Goal: Information Seeking & Learning: Learn about a topic

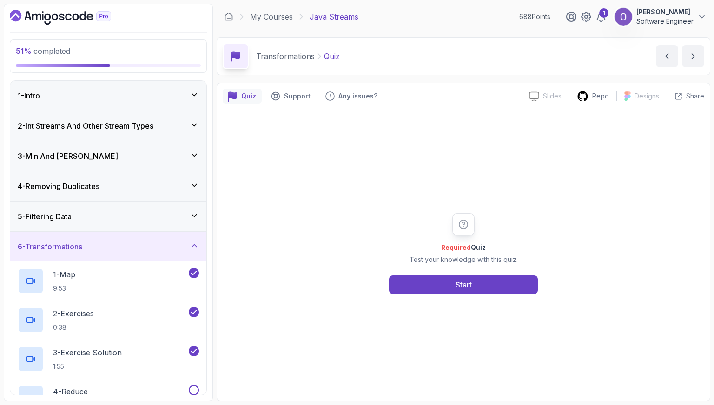
scroll to position [186, 0]
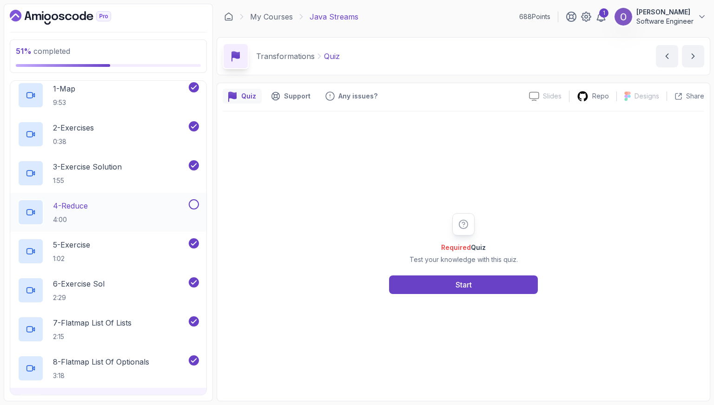
click at [197, 201] on button at bounding box center [194, 204] width 10 height 10
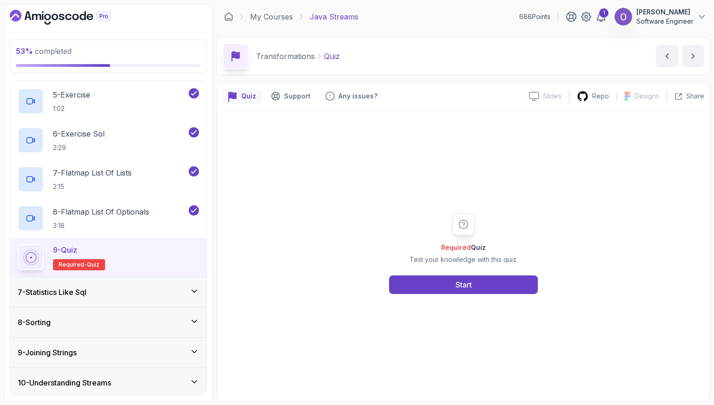
scroll to position [372, 0]
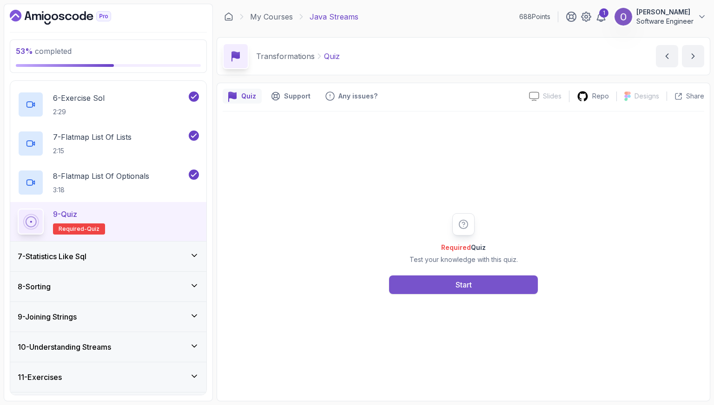
click at [450, 279] on button "Start" at bounding box center [463, 285] width 149 height 19
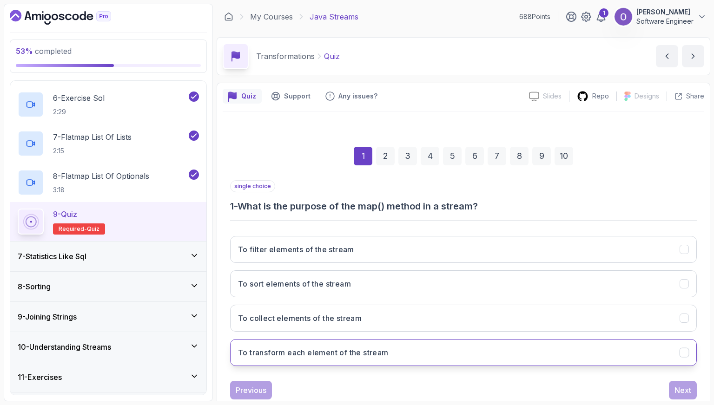
click at [401, 355] on button "To transform each element of the stream" at bounding box center [463, 352] width 466 height 27
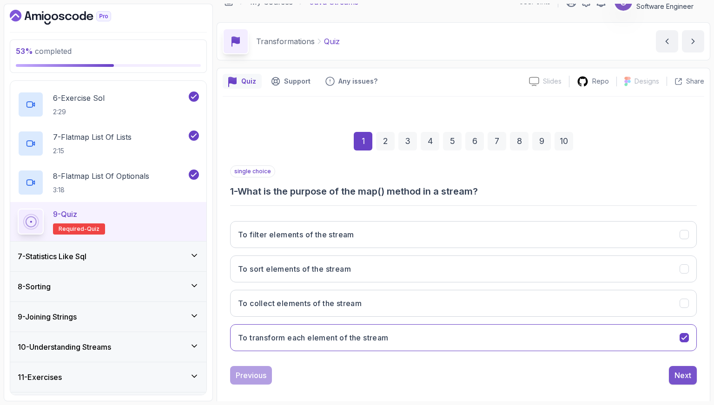
scroll to position [23, 0]
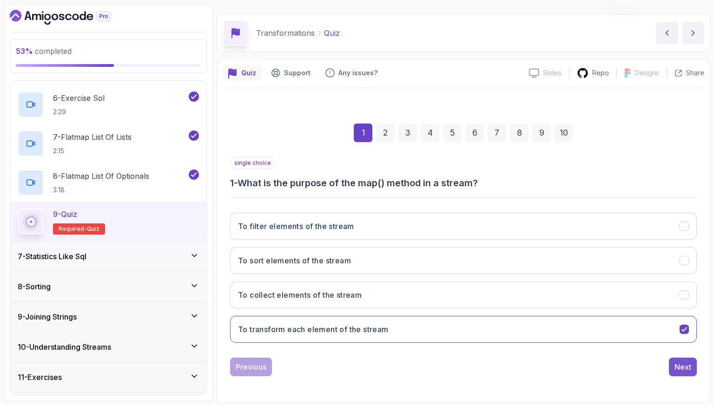
click at [686, 368] on div "Next" at bounding box center [682, 366] width 17 height 11
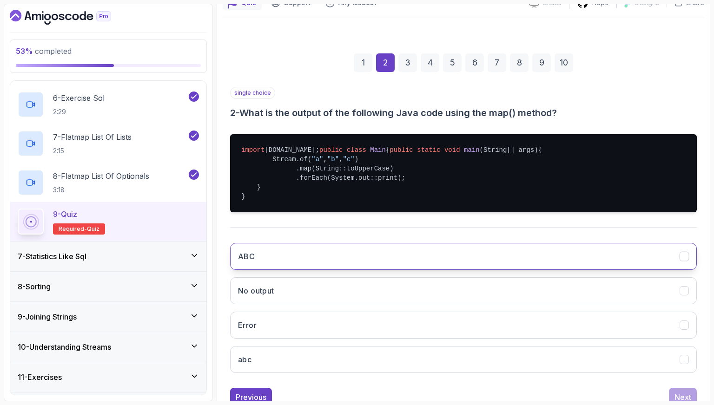
scroll to position [116, 0]
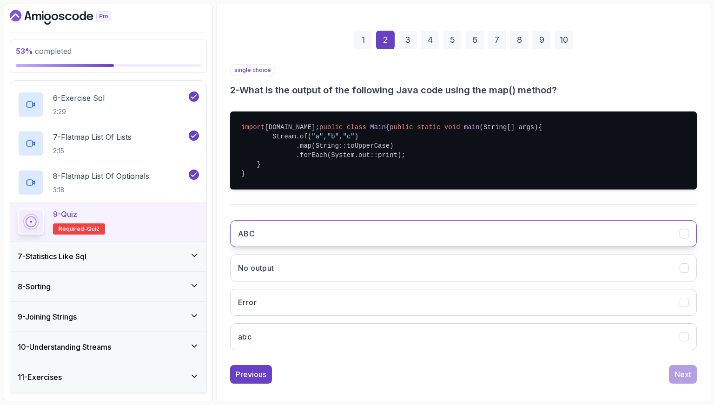
click at [310, 247] on button "ABC" at bounding box center [463, 233] width 466 height 27
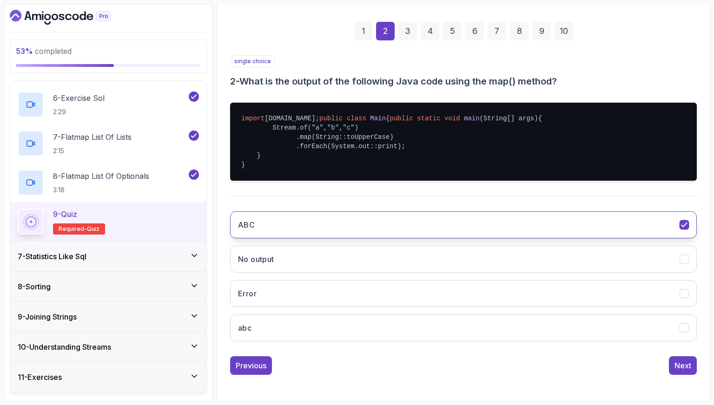
scroll to position [151, 0]
click at [688, 365] on div "Next" at bounding box center [682, 365] width 17 height 11
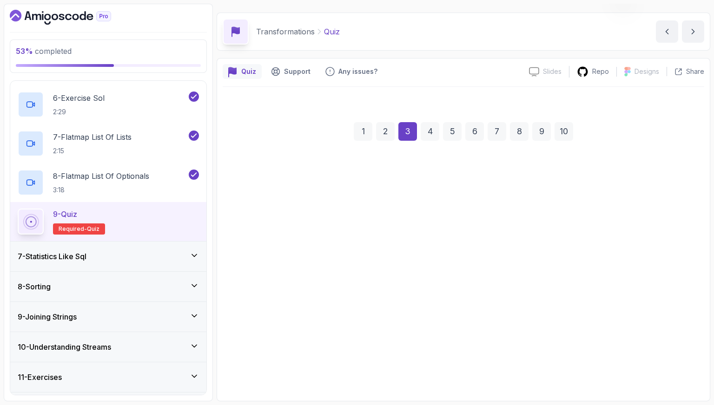
scroll to position [23, 0]
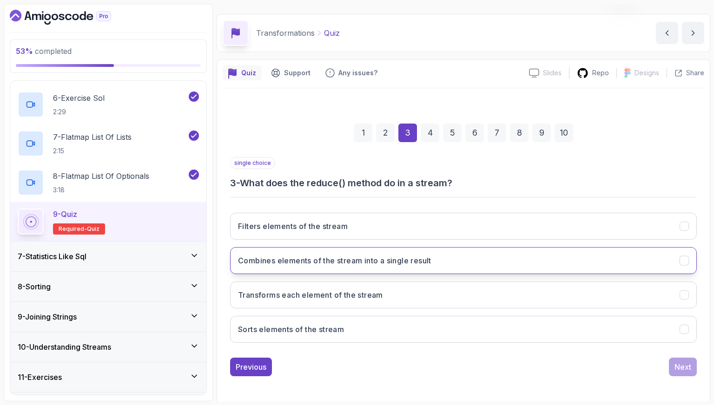
click at [474, 265] on button "Combines elements of the stream into a single result" at bounding box center [463, 260] width 466 height 27
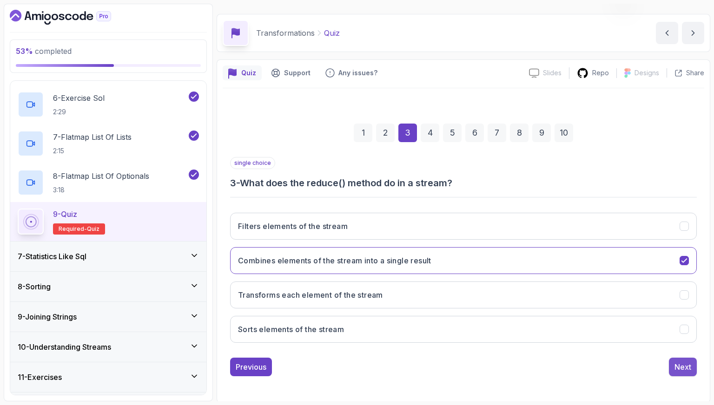
click at [684, 367] on div "Next" at bounding box center [682, 366] width 17 height 11
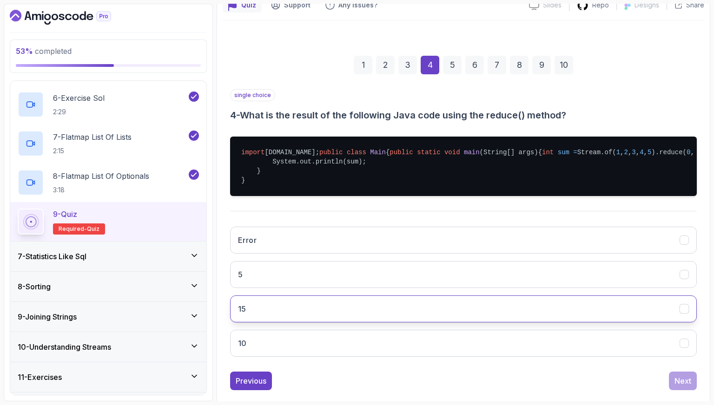
scroll to position [142, 0]
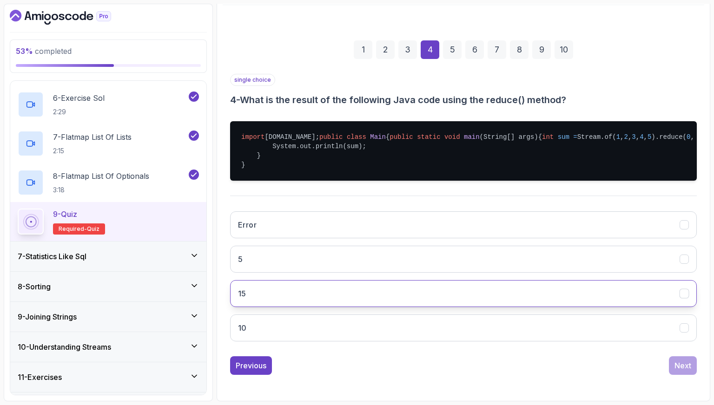
click at [358, 285] on button "15" at bounding box center [463, 293] width 466 height 27
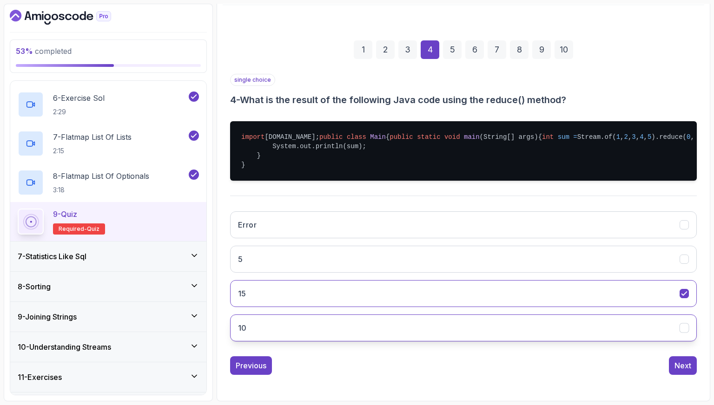
click at [599, 327] on button "10" at bounding box center [463, 328] width 466 height 27
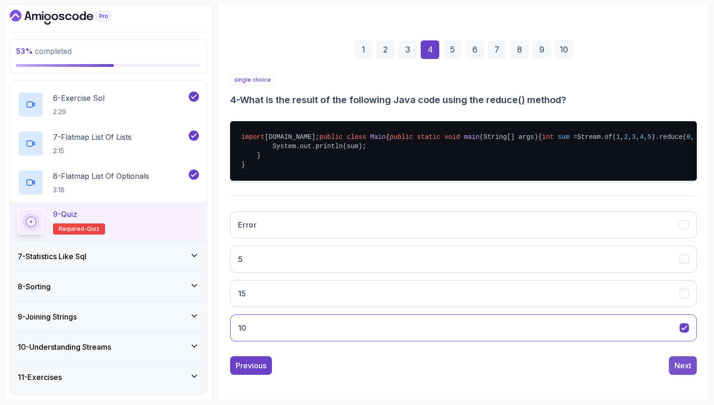
click at [679, 358] on button "Next" at bounding box center [683, 365] width 28 height 19
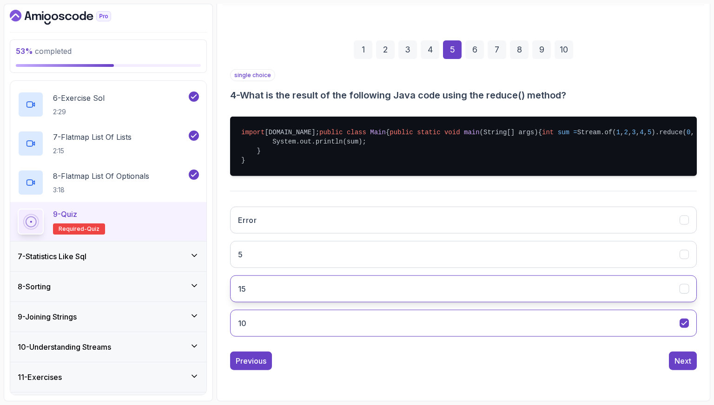
scroll to position [23, 0]
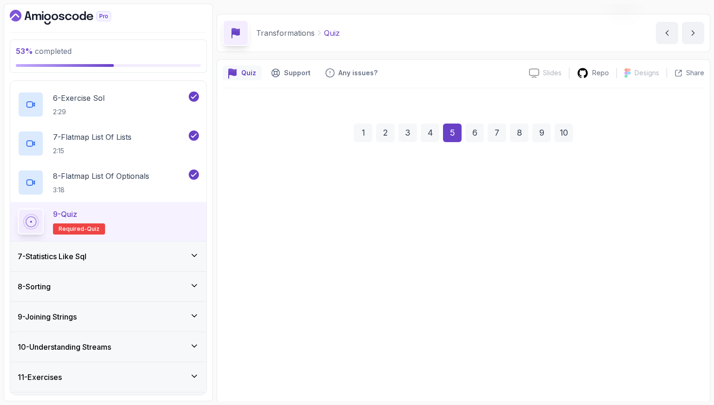
click at [459, 300] on button "To flatten a stream of collections into a single stream" at bounding box center [463, 294] width 466 height 27
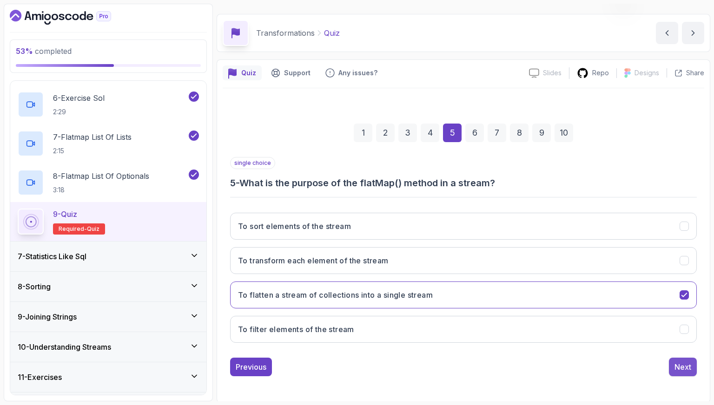
click at [673, 365] on button "Next" at bounding box center [683, 367] width 28 height 19
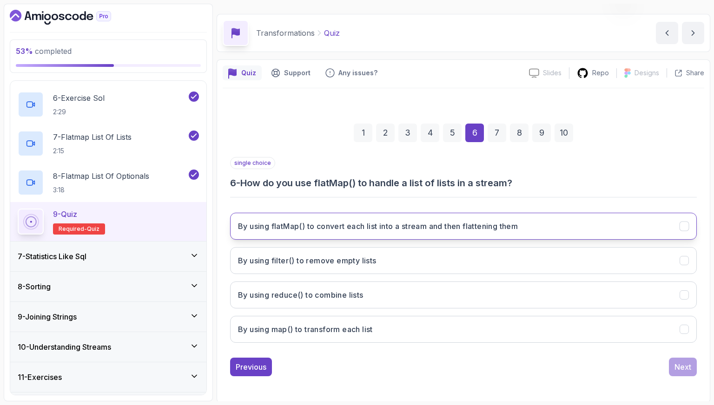
click at [466, 224] on h3 "By using flatMap() to convert each list into a stream and then flattening them" at bounding box center [378, 226] width 280 height 11
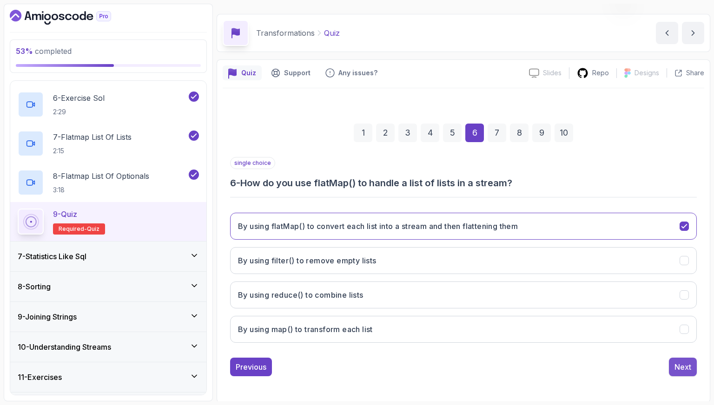
click at [693, 364] on button "Next" at bounding box center [683, 367] width 28 height 19
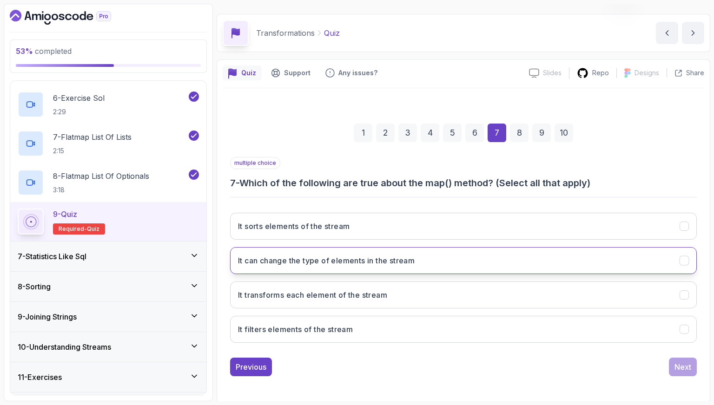
click at [472, 252] on button "It can change the type of elements in the stream" at bounding box center [463, 260] width 466 height 27
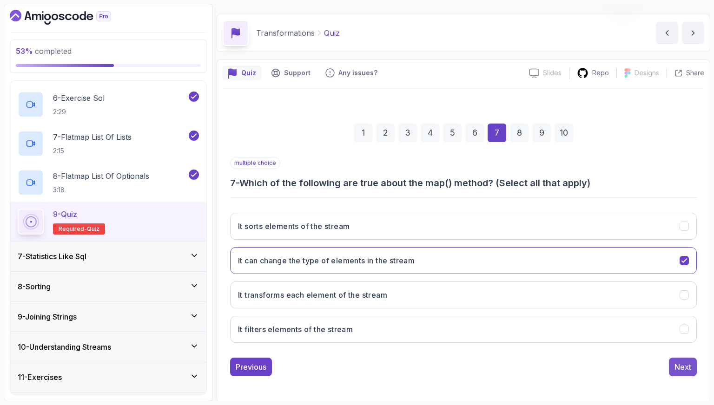
click at [684, 366] on div "Next" at bounding box center [682, 366] width 17 height 11
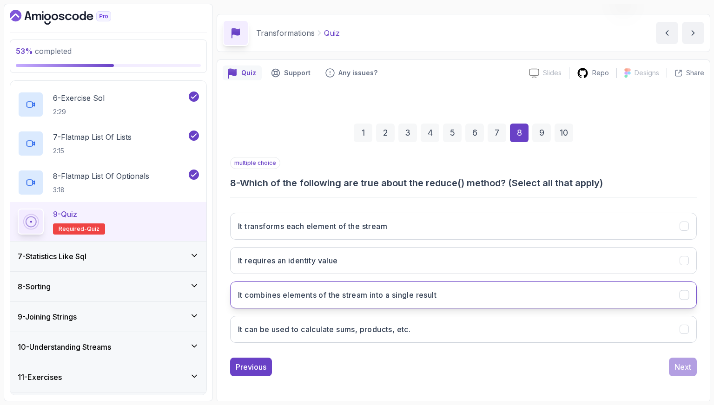
click at [582, 301] on button "It combines elements of the stream into a single result" at bounding box center [463, 295] width 466 height 27
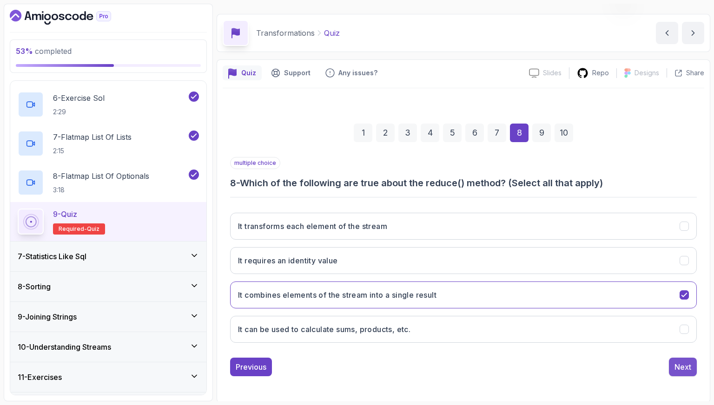
click at [685, 367] on div "Next" at bounding box center [682, 366] width 17 height 11
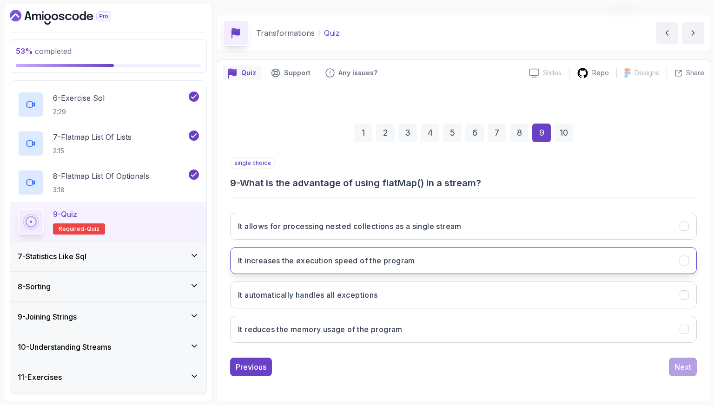
click at [486, 247] on button "It increases the execution speed of the program" at bounding box center [463, 260] width 466 height 27
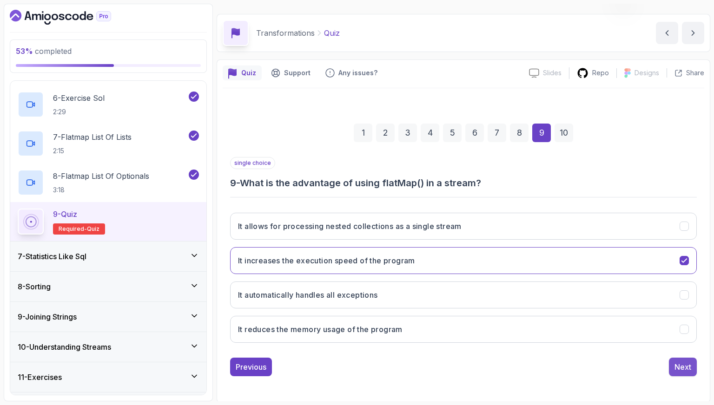
click at [688, 361] on div "Next" at bounding box center [682, 366] width 17 height 11
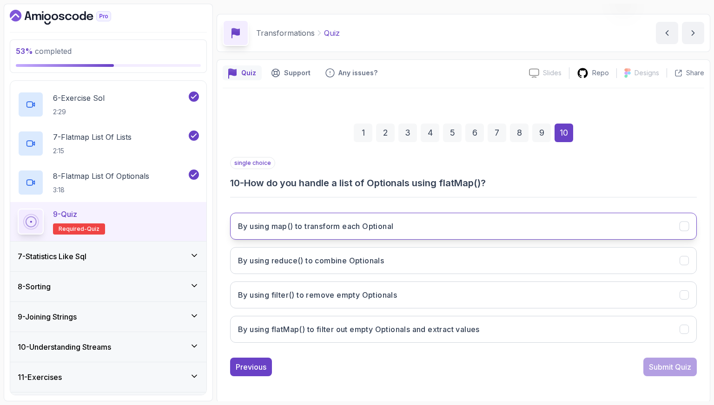
click at [488, 218] on button "By using map() to transform each Optional" at bounding box center [463, 226] width 466 height 27
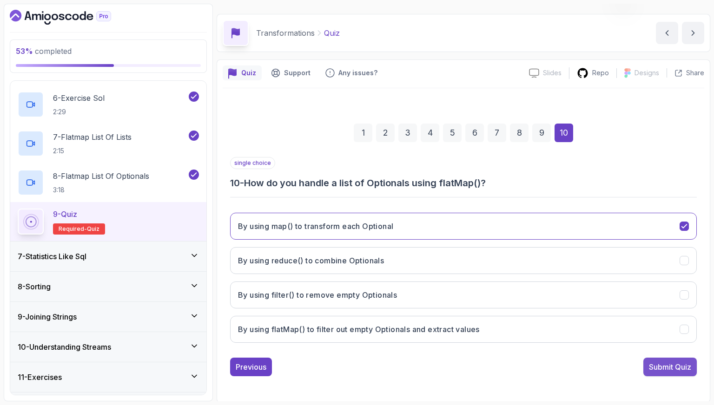
click at [674, 367] on div "Submit Quiz" at bounding box center [670, 366] width 42 height 11
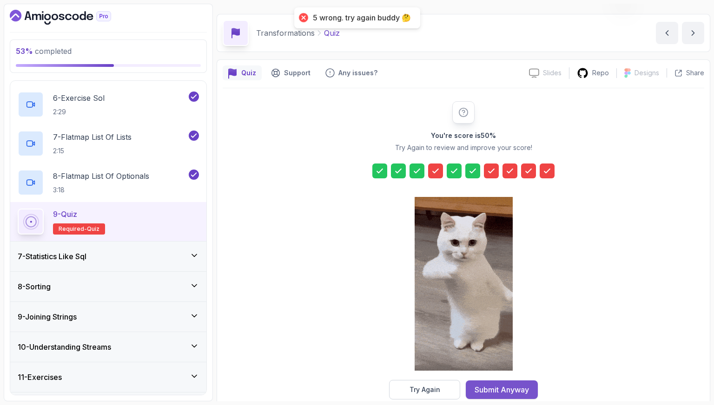
click at [496, 388] on div "Submit Anyway" at bounding box center [501, 389] width 54 height 11
